Goal: Task Accomplishment & Management: Use online tool/utility

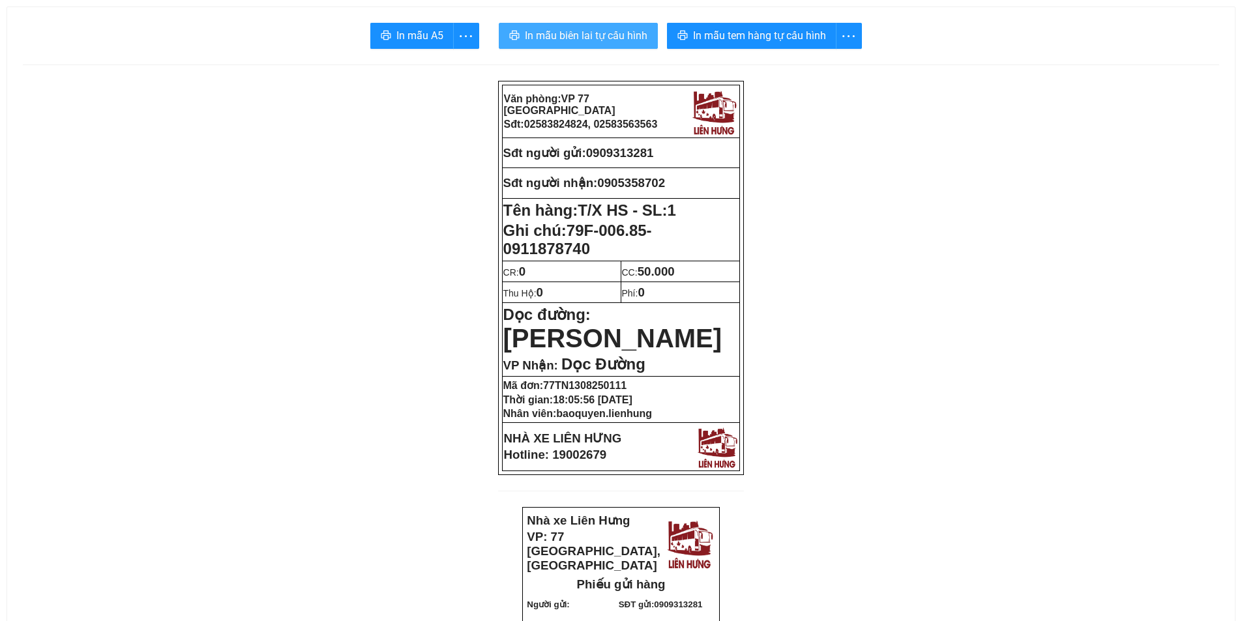
click at [603, 34] on span "In mẫu biên lai tự cấu hình" at bounding box center [586, 35] width 123 height 16
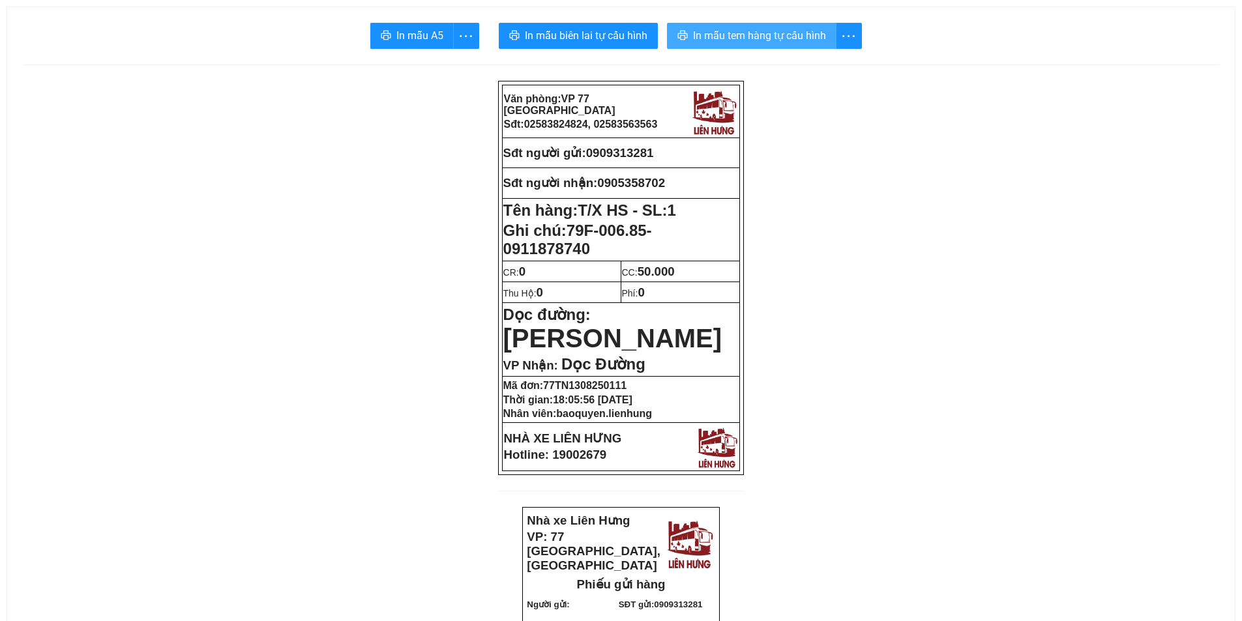
click at [766, 37] on span "In mẫu tem hàng tự cấu hình" at bounding box center [759, 35] width 133 height 16
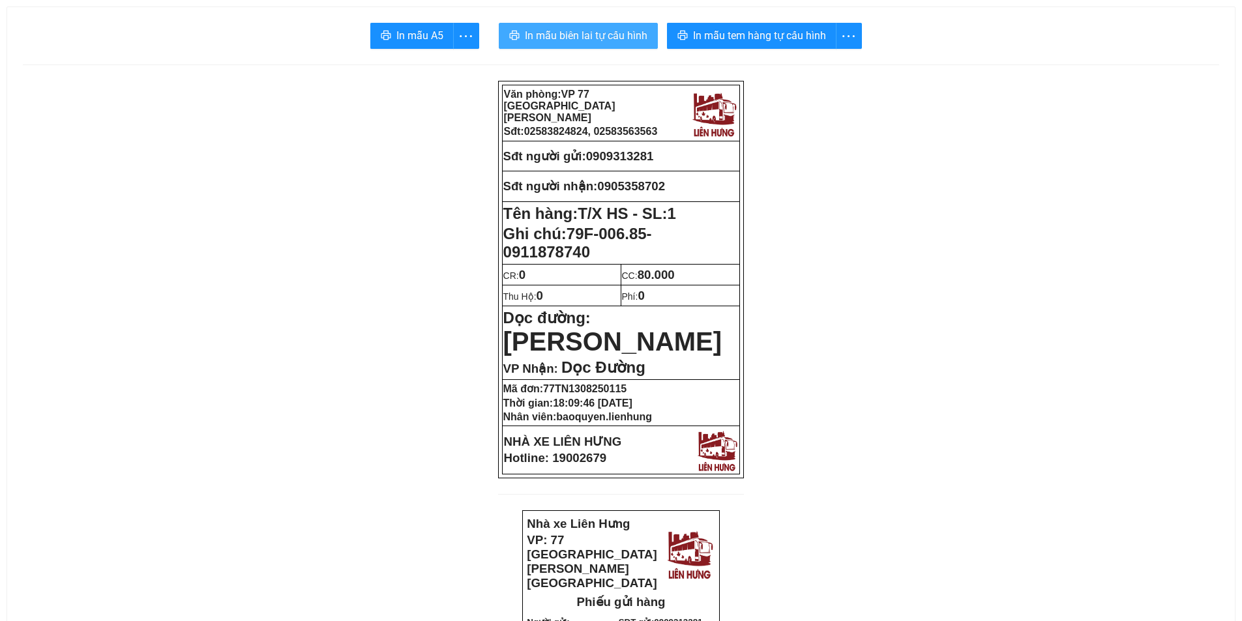
click at [567, 27] on button "In mẫu biên lai tự cấu hình" at bounding box center [578, 36] width 159 height 26
click at [561, 35] on span "In mẫu biên lai tự cấu hình" at bounding box center [586, 35] width 123 height 16
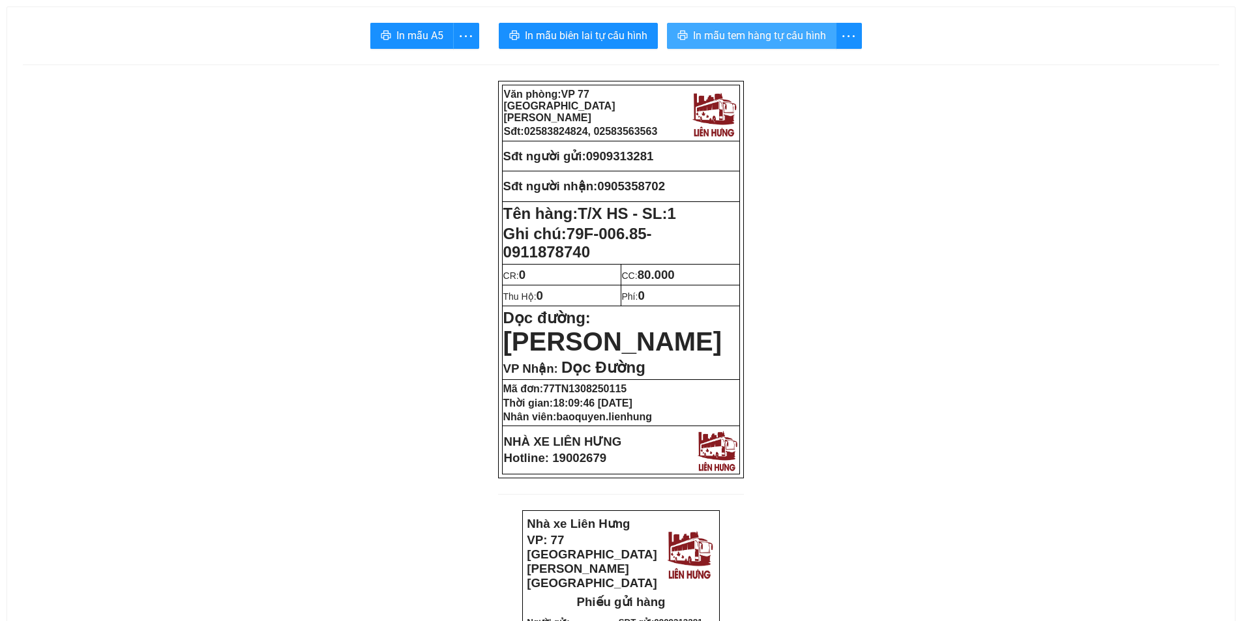
click at [760, 29] on span "In mẫu tem hàng tự cấu hình" at bounding box center [759, 35] width 133 height 16
